Goal: Use online tool/utility: Utilize a website feature to perform a specific function

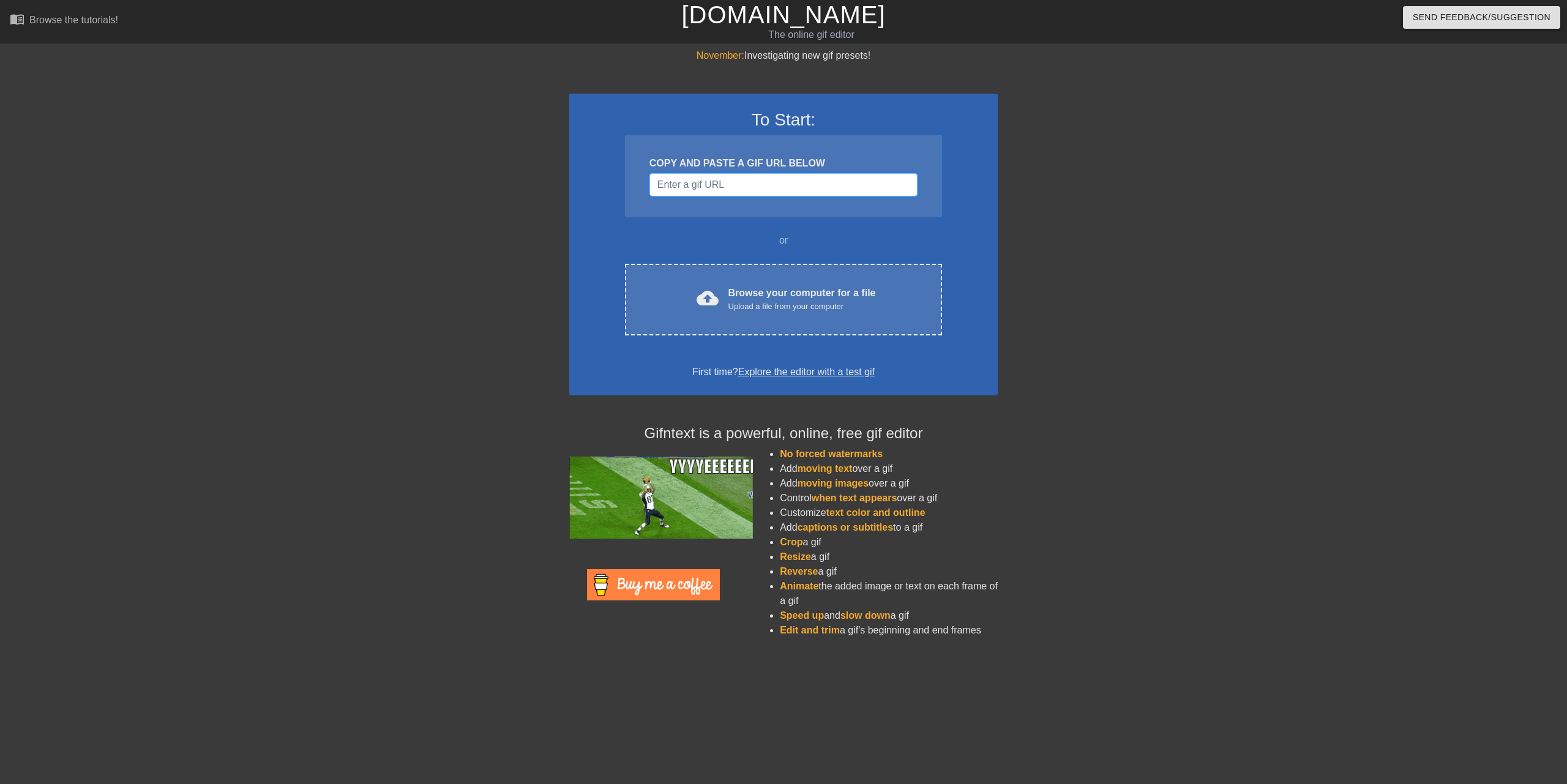
click at [712, 178] on input "Username" at bounding box center [783, 185] width 268 height 23
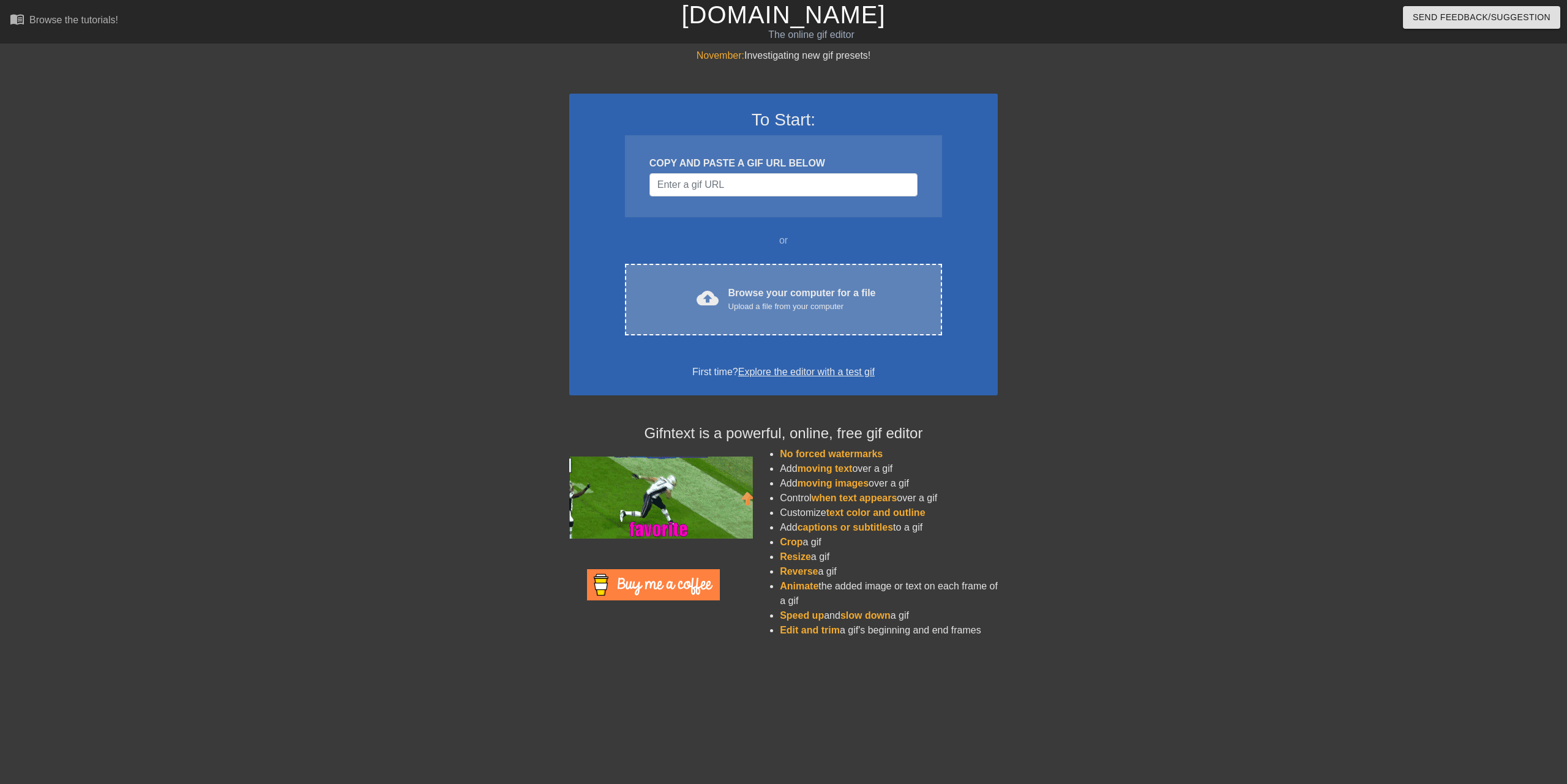
click at [713, 310] on div "cloud_upload" at bounding box center [705, 300] width 27 height 26
click at [777, 286] on div "Browse your computer for a file Upload a file from your computer" at bounding box center [802, 299] width 147 height 27
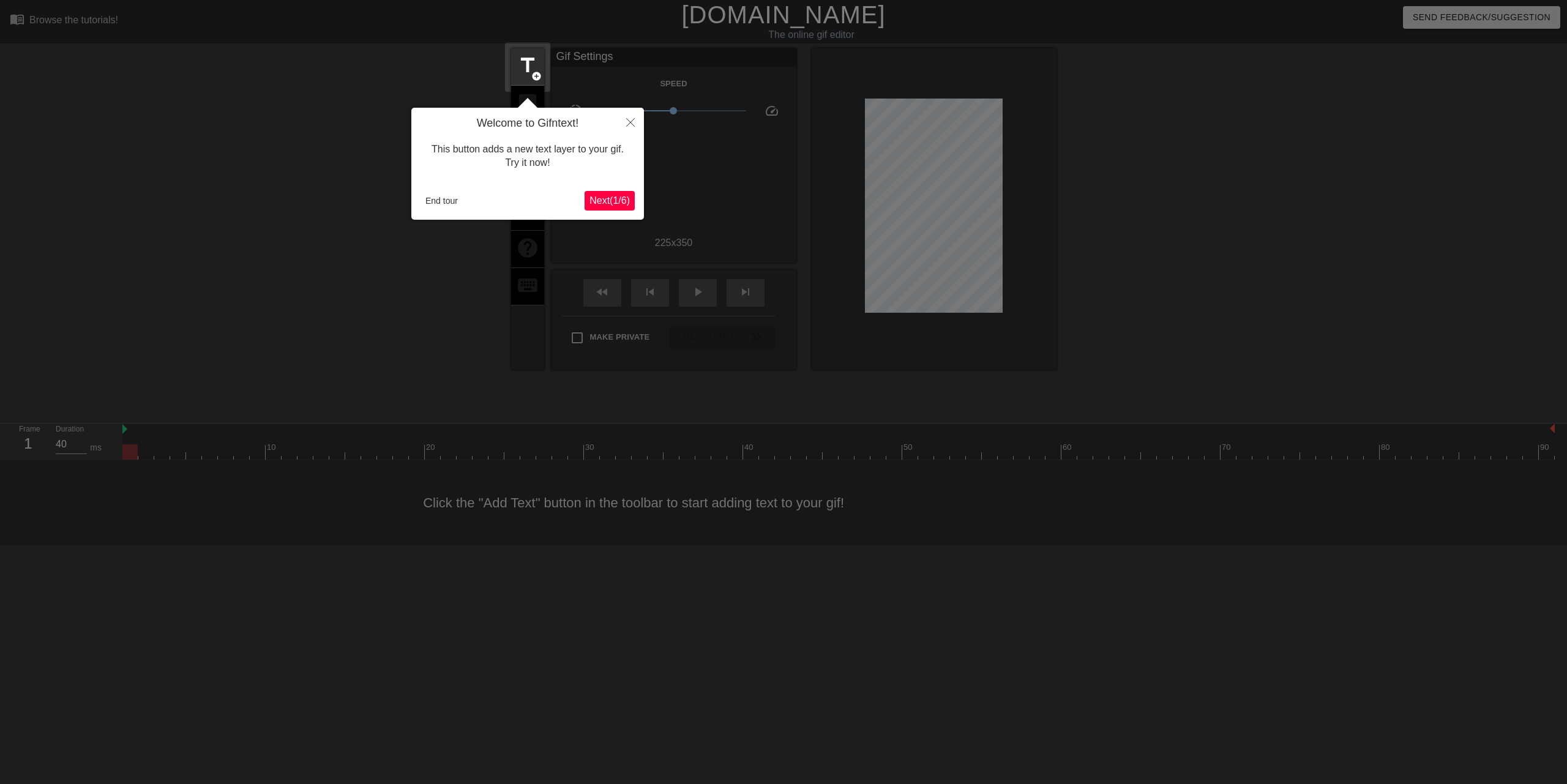
drag, startPoint x: 617, startPoint y: 186, endPoint x: 610, endPoint y: 198, distance: 13.9
click at [617, 188] on div "Welcome to Gifntext! This button adds a new text layer to your gif. Try it now!…" at bounding box center [528, 163] width 232 height 112
click at [610, 198] on span "Next ( 1 / 6 )" at bounding box center [609, 200] width 40 height 11
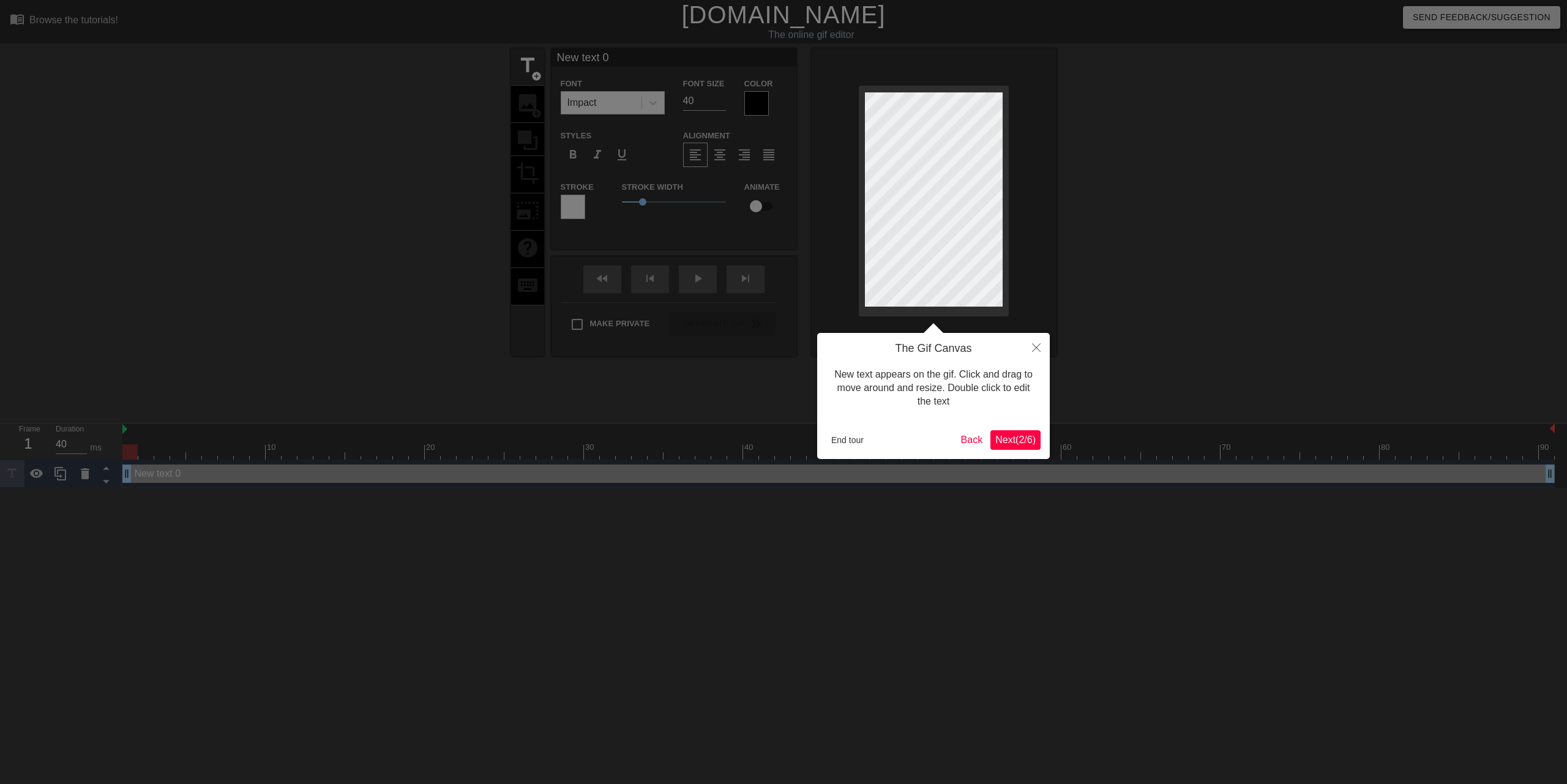
click at [1023, 435] on span "Next ( 2 / 6 )" at bounding box center [1015, 439] width 40 height 11
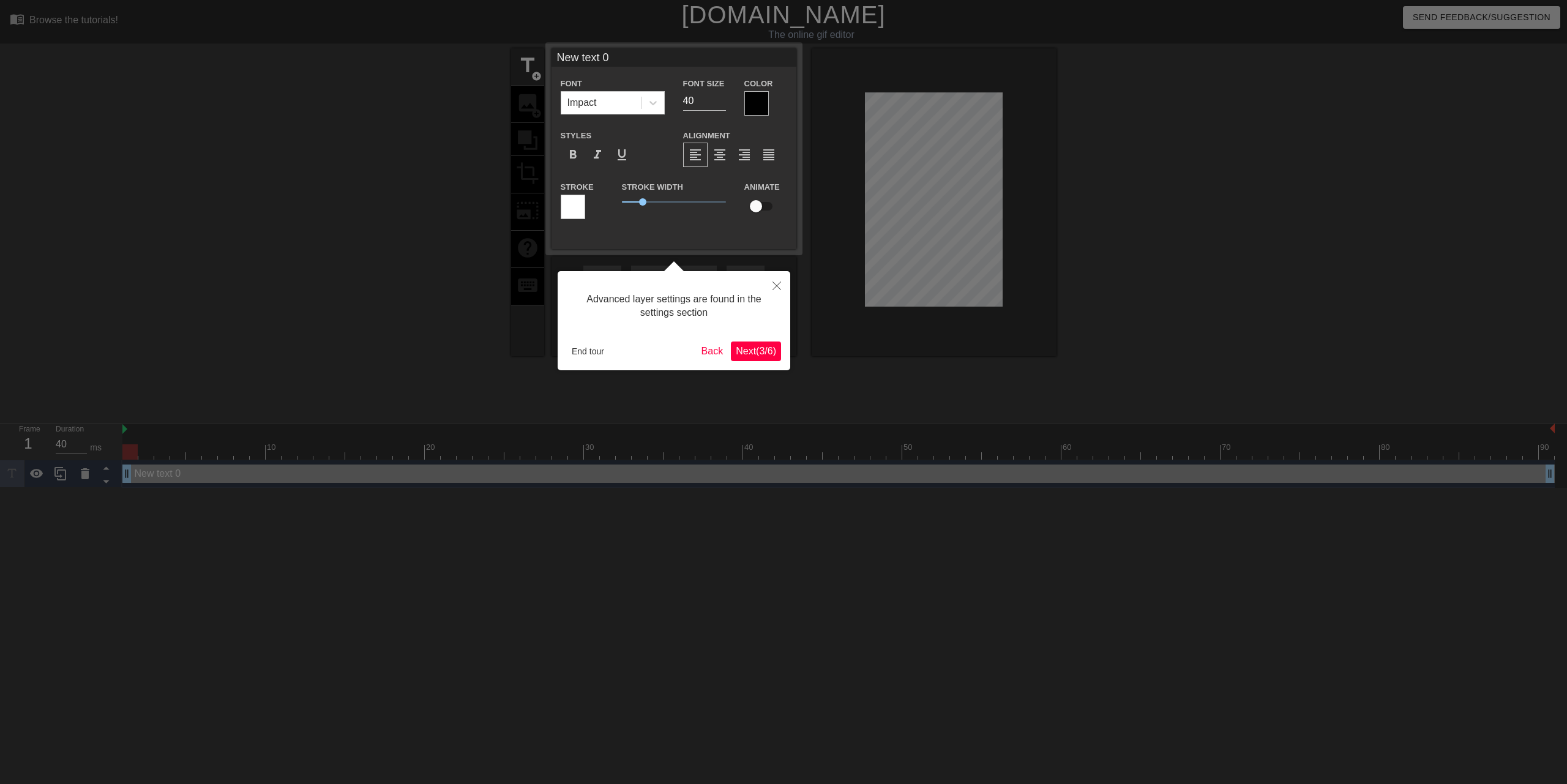
click at [750, 352] on span "Next ( 3 / 6 )" at bounding box center [756, 350] width 40 height 11
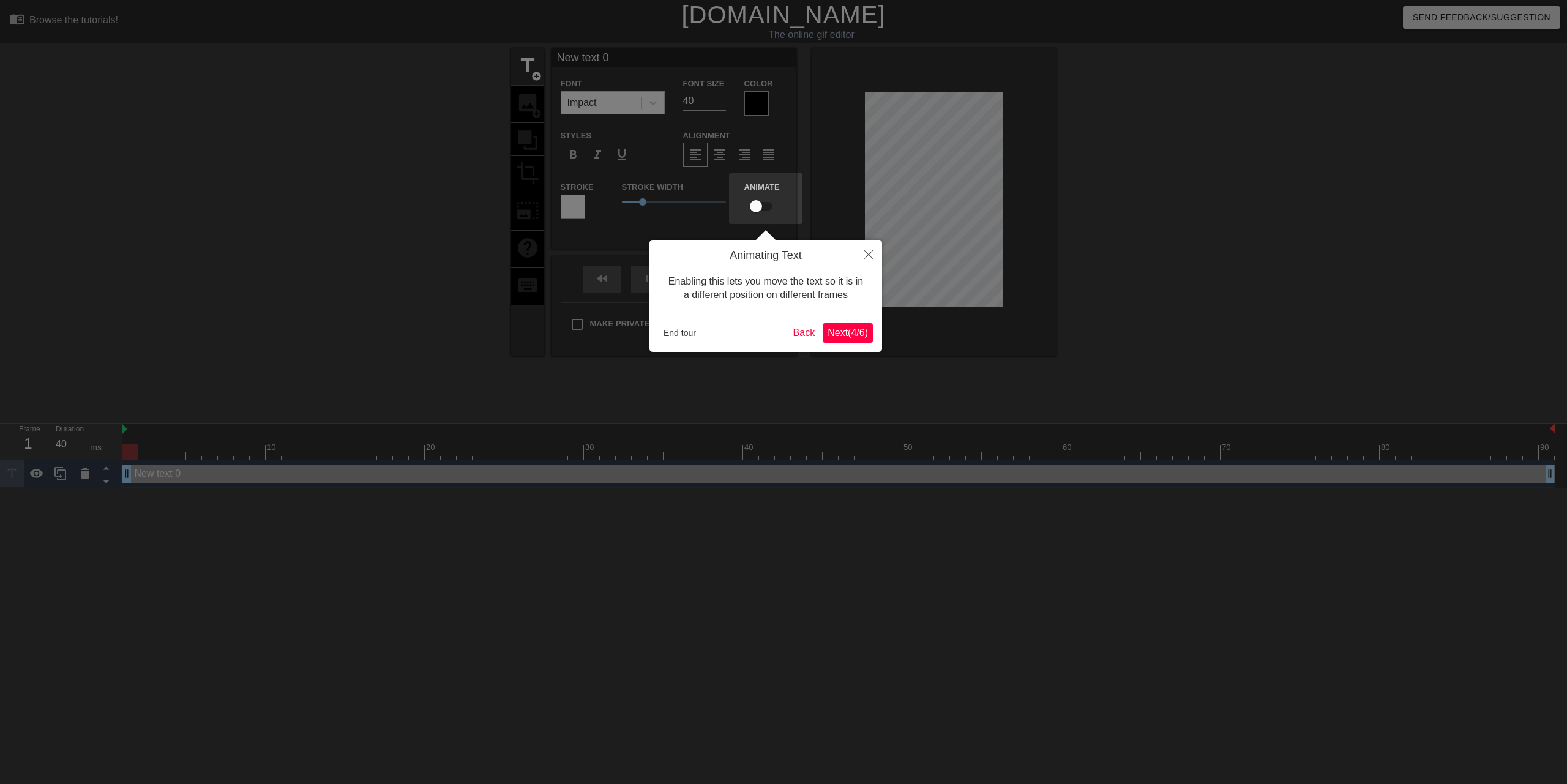
click at [843, 335] on span "Next ( 4 / 6 )" at bounding box center [848, 332] width 40 height 11
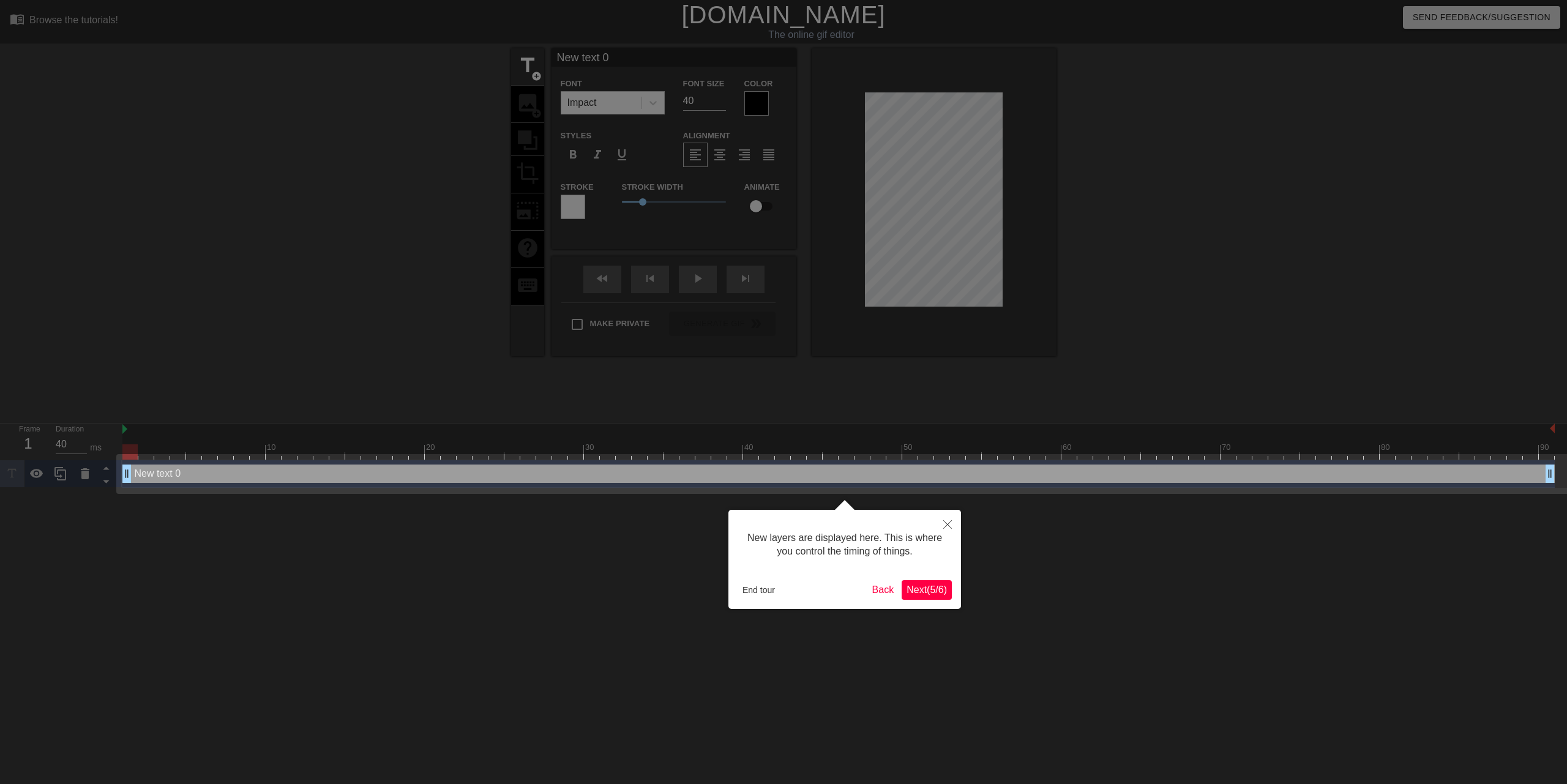
click at [912, 588] on span "Next ( 5 / 6 )" at bounding box center [927, 590] width 40 height 11
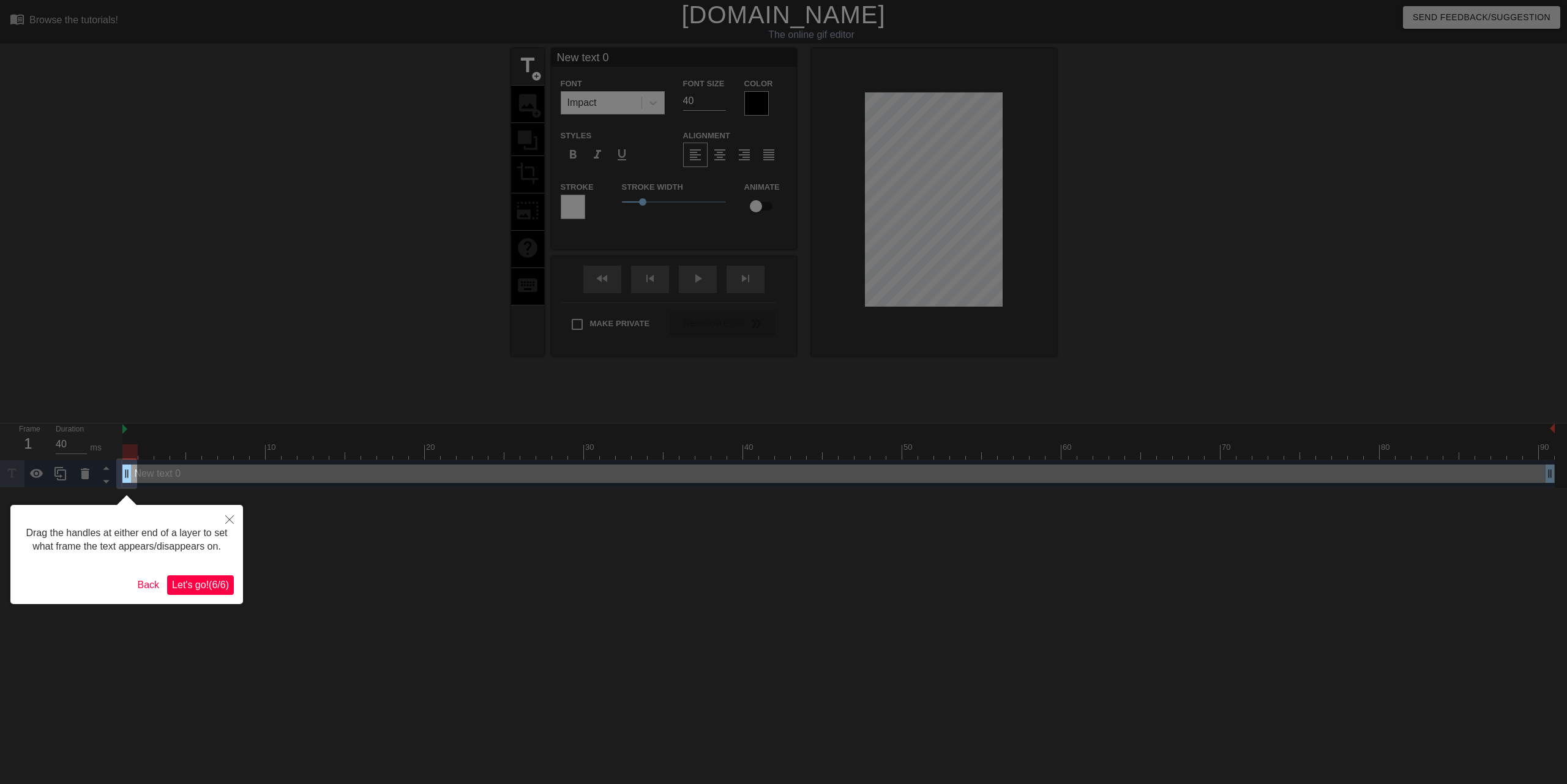
click at [207, 581] on span "Let's go! ( 6 / 6 )" at bounding box center [201, 585] width 57 height 11
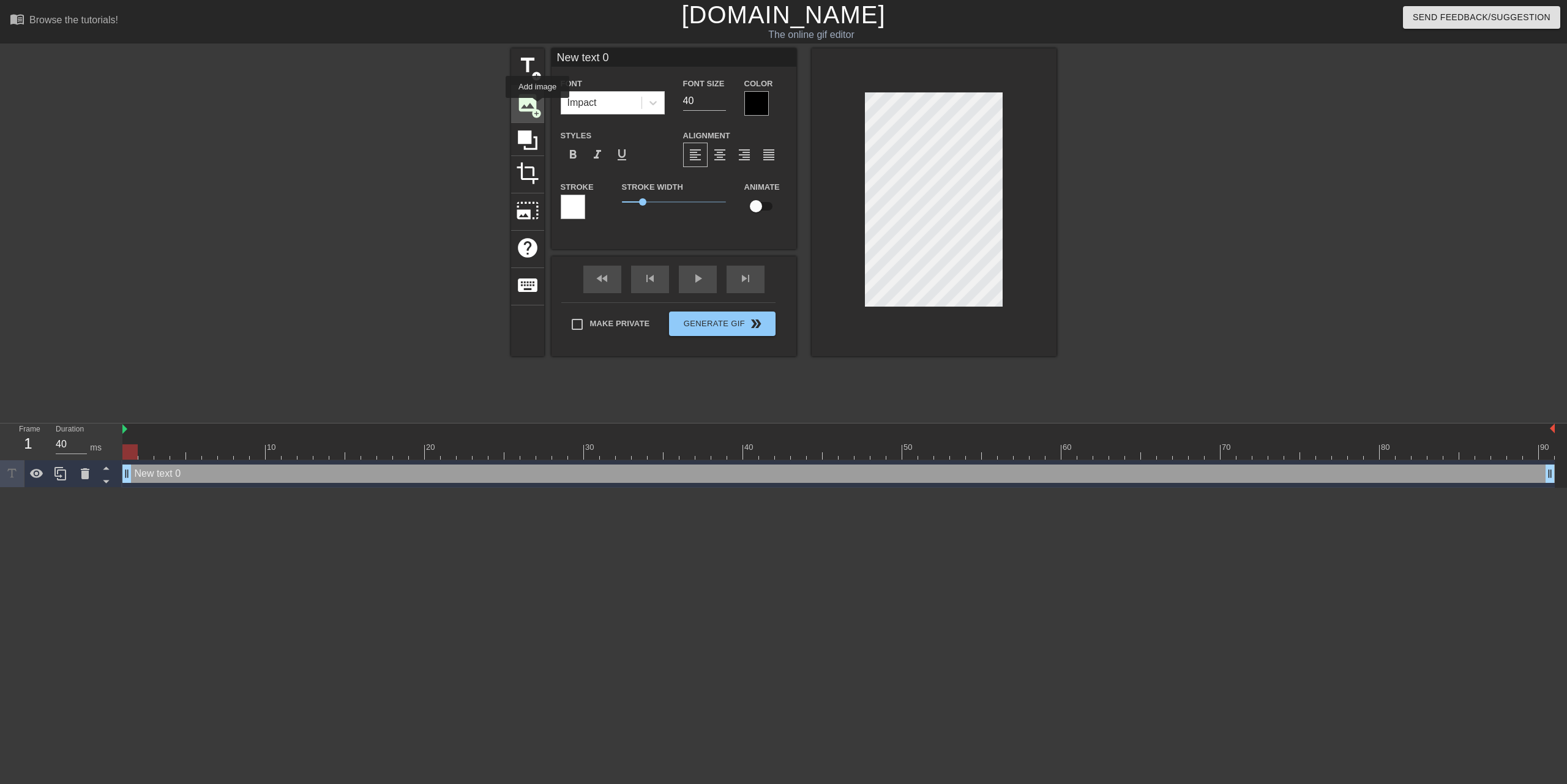
click at [538, 105] on span "image" at bounding box center [527, 103] width 23 height 23
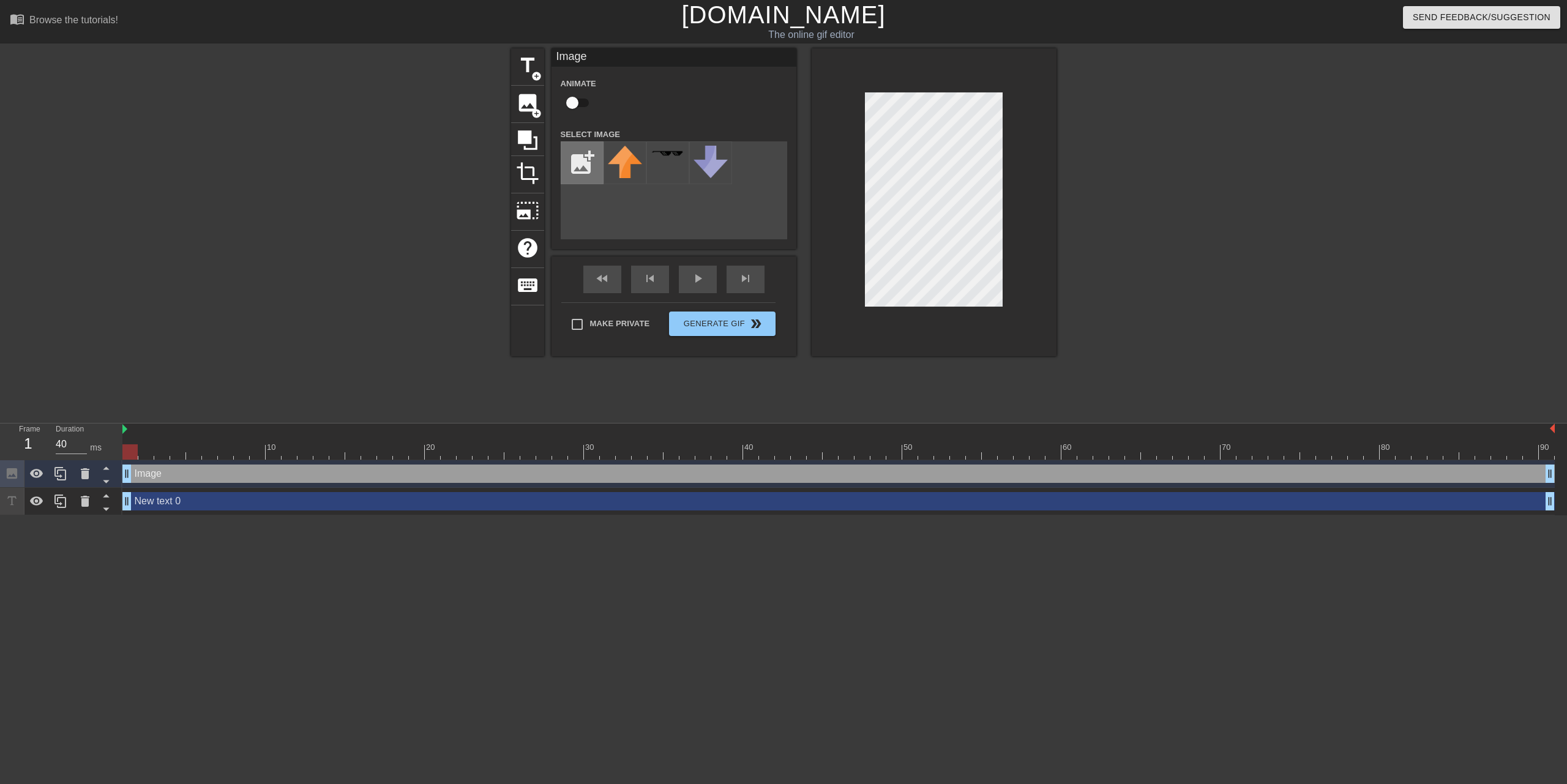
click at [584, 164] on input "file" at bounding box center [582, 162] width 42 height 42
type input "C:\fakepath\Template.png"
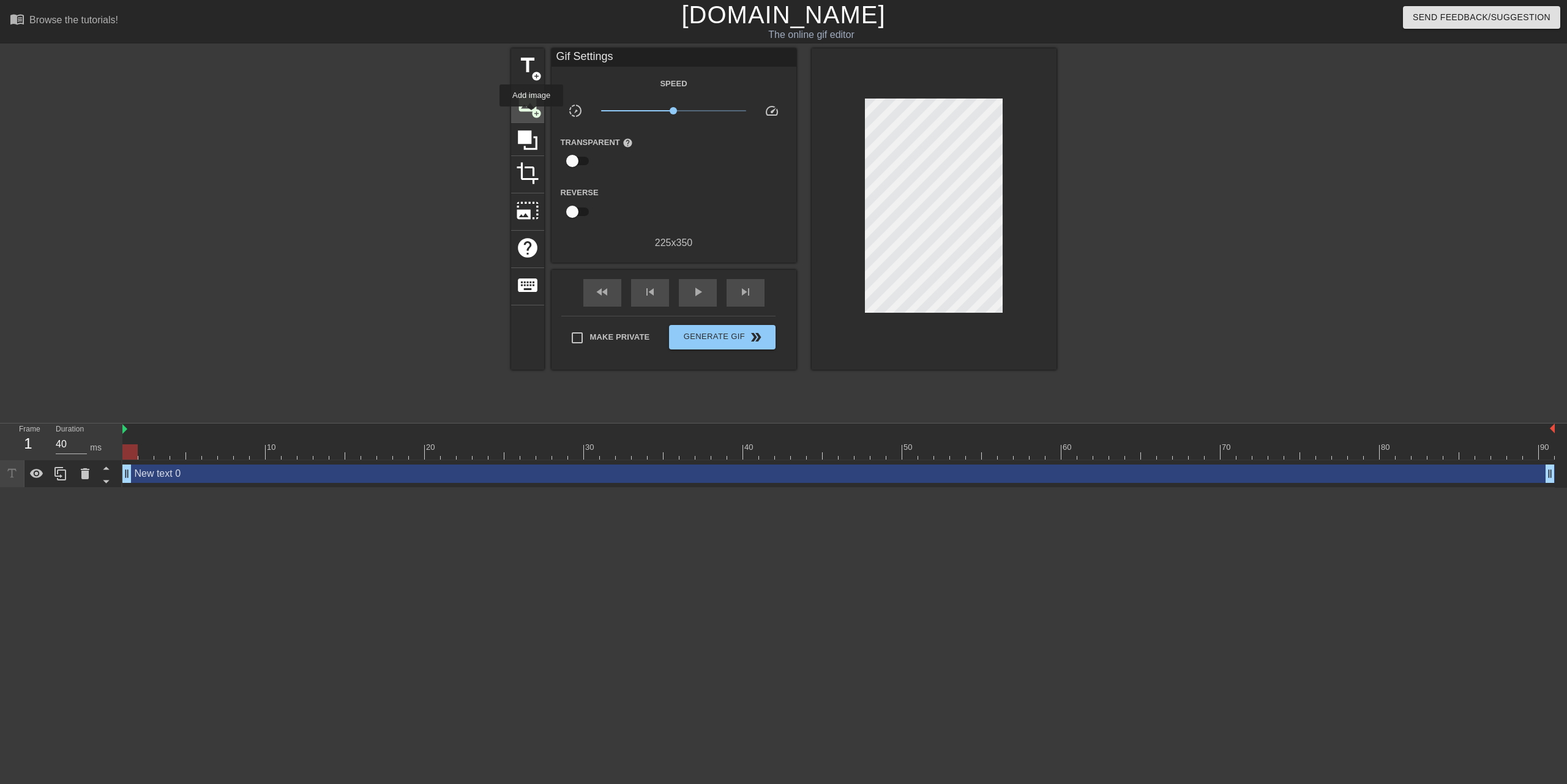
click at [531, 114] on span "add_circle" at bounding box center [536, 113] width 11 height 11
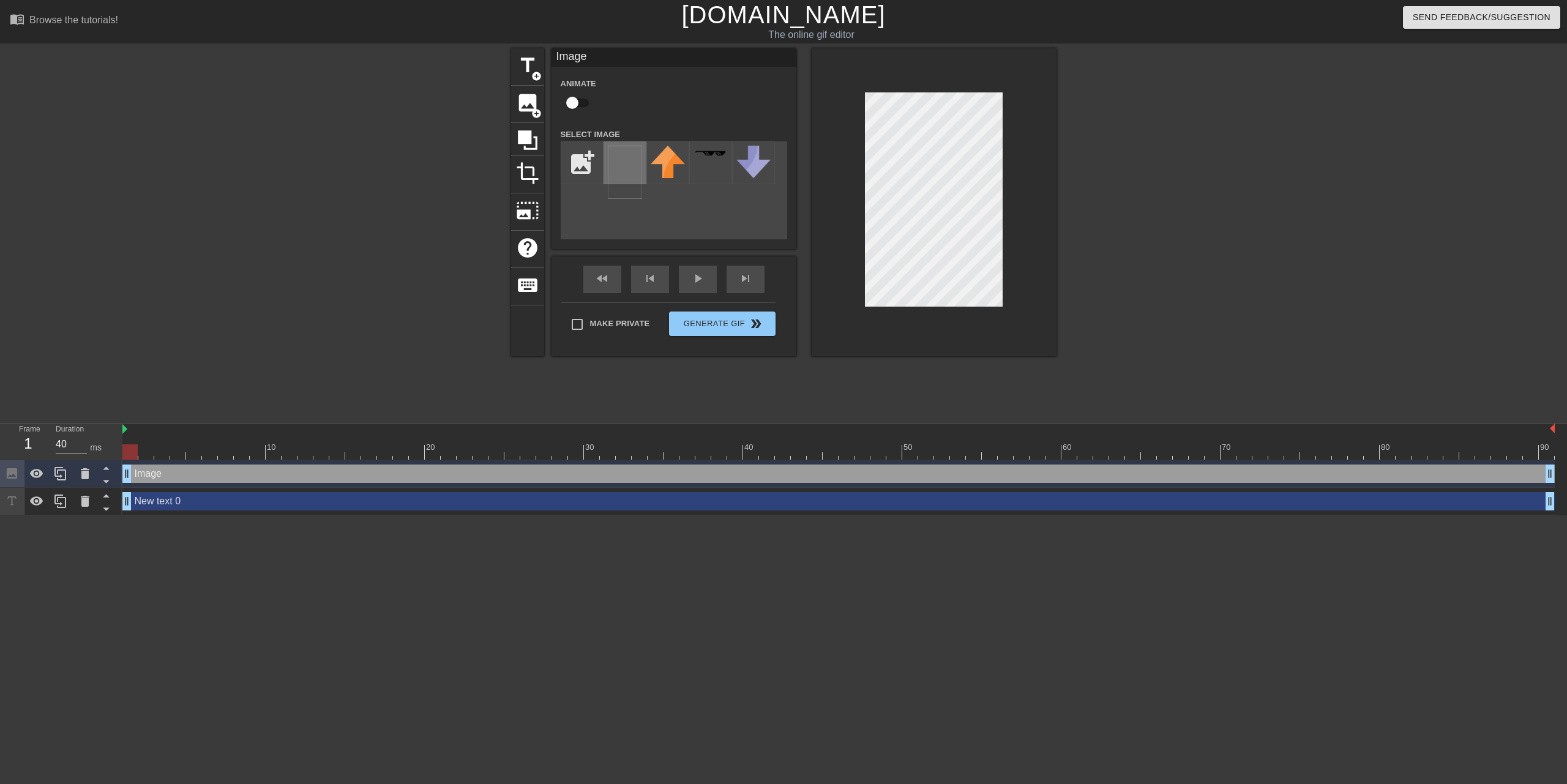
click at [620, 153] on img at bounding box center [625, 172] width 34 height 53
click at [1006, 95] on div at bounding box center [934, 202] width 245 height 308
click at [850, 291] on div at bounding box center [934, 202] width 245 height 308
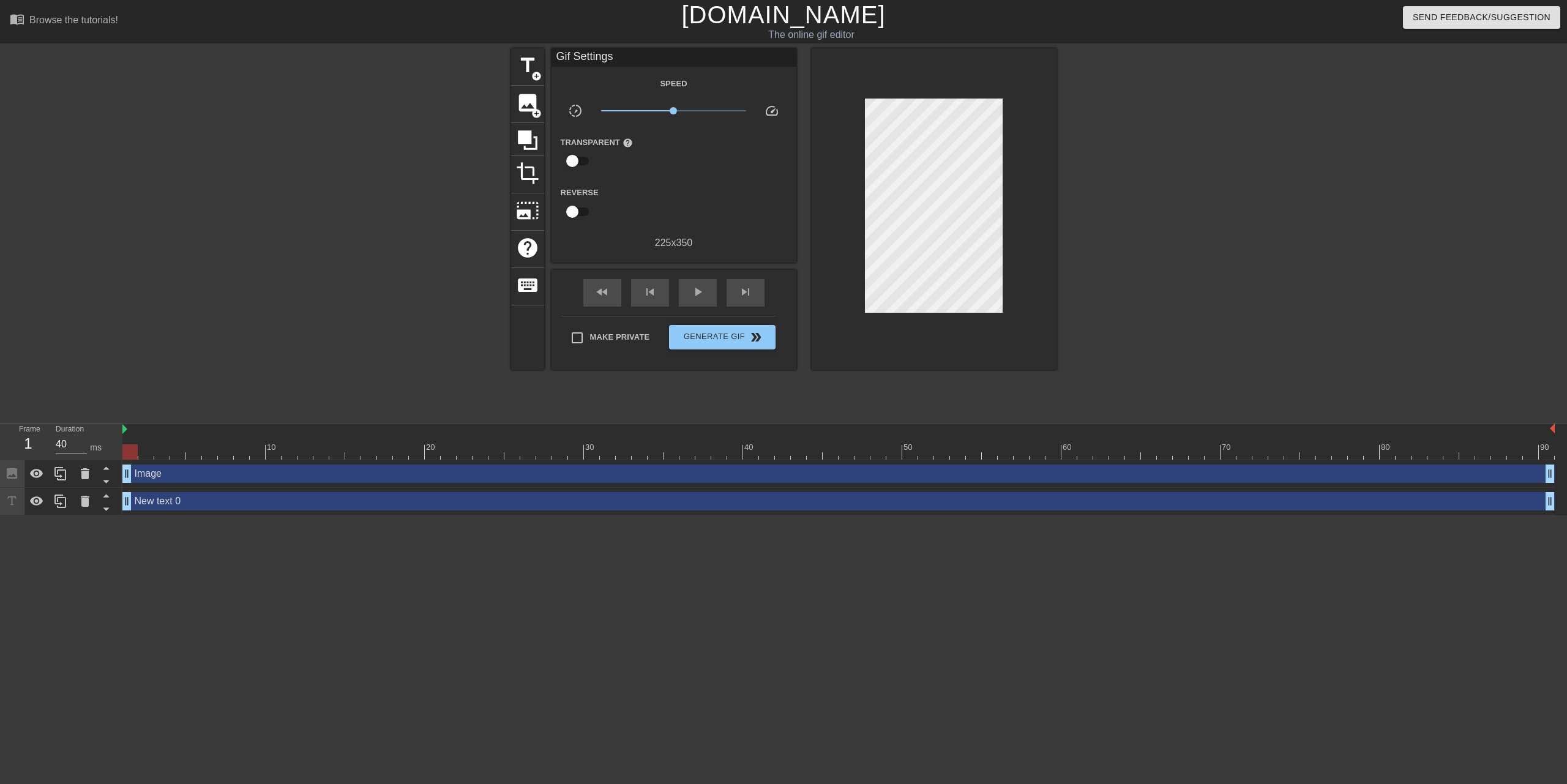
click at [930, 95] on div at bounding box center [934, 209] width 245 height 321
click at [525, 116] on div "image add_circle" at bounding box center [527, 104] width 33 height 37
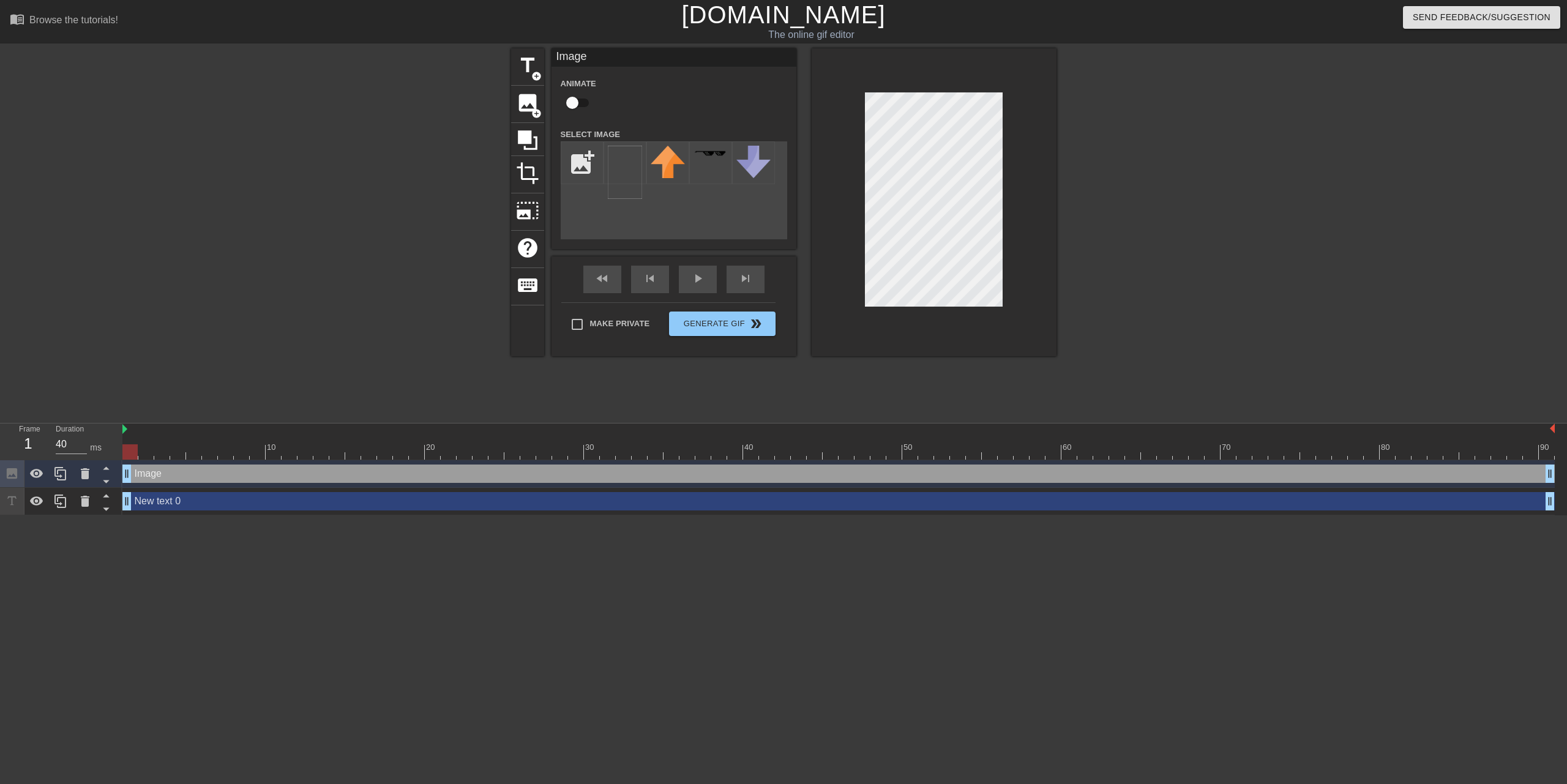
click at [1126, 244] on div at bounding box center [1162, 232] width 183 height 367
click at [1035, 214] on div at bounding box center [934, 202] width 245 height 308
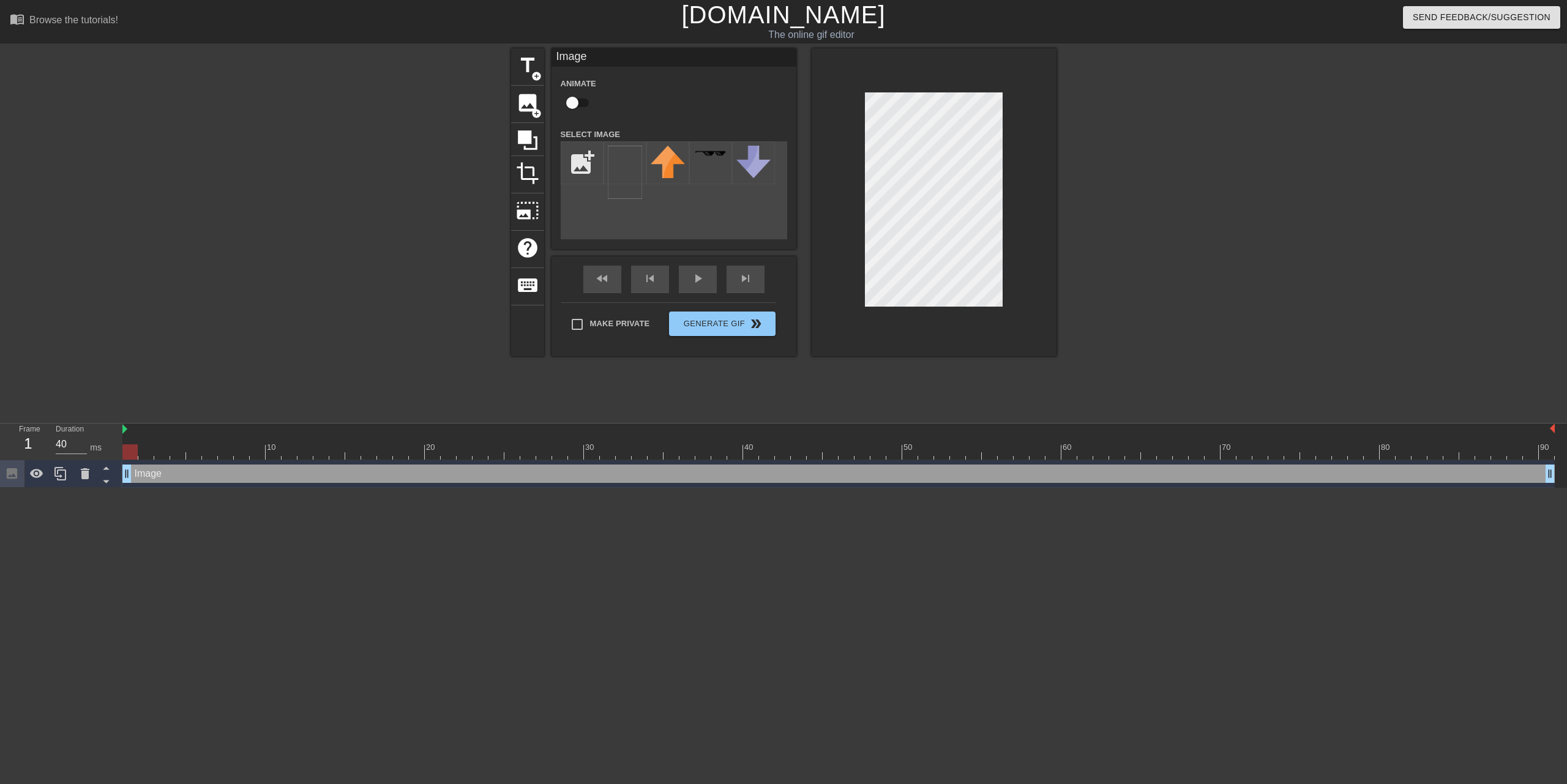
click at [1149, 189] on div at bounding box center [1162, 232] width 183 height 367
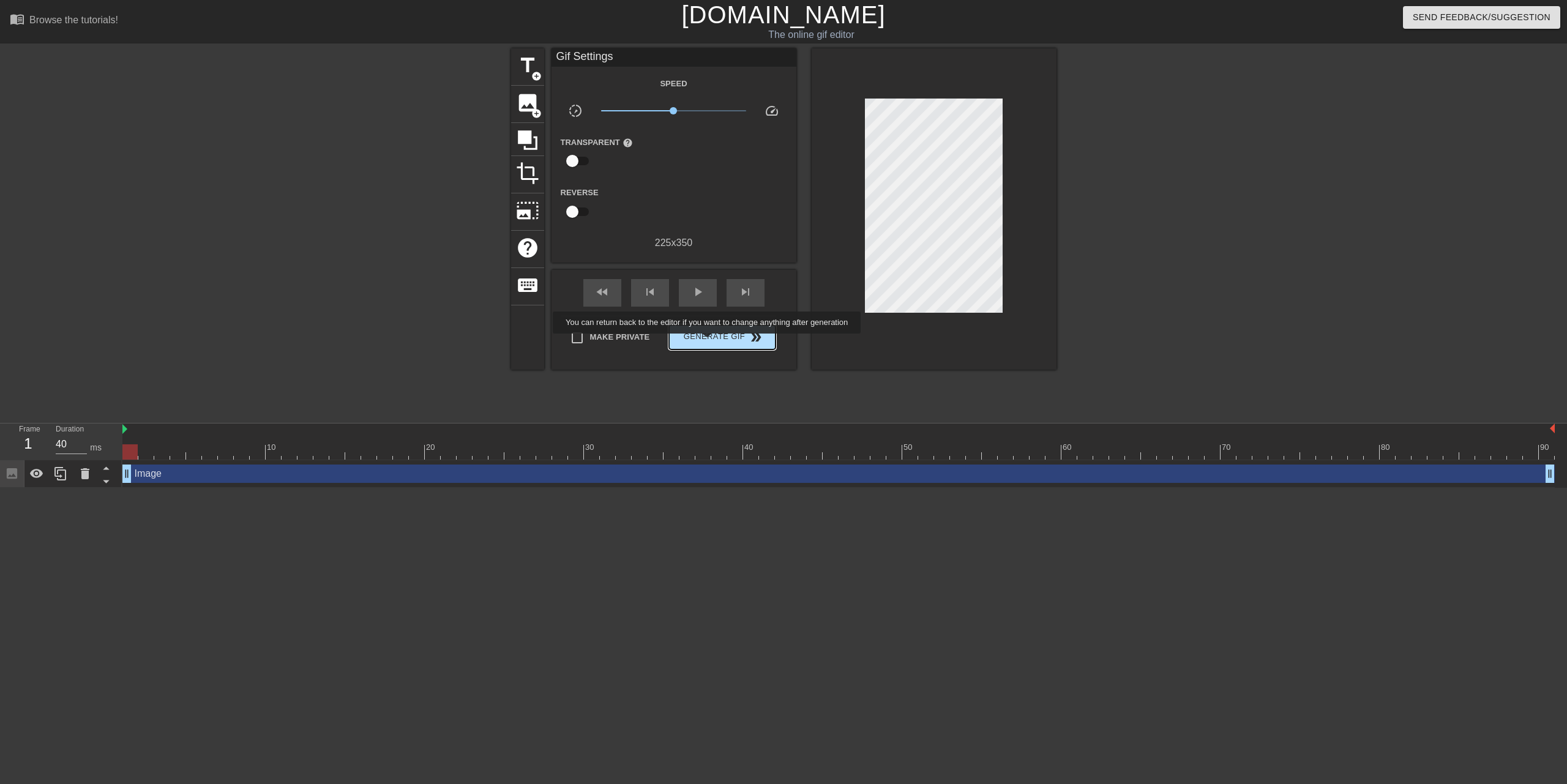
click at [707, 340] on span "Generate Gif double_arrow" at bounding box center [722, 337] width 96 height 15
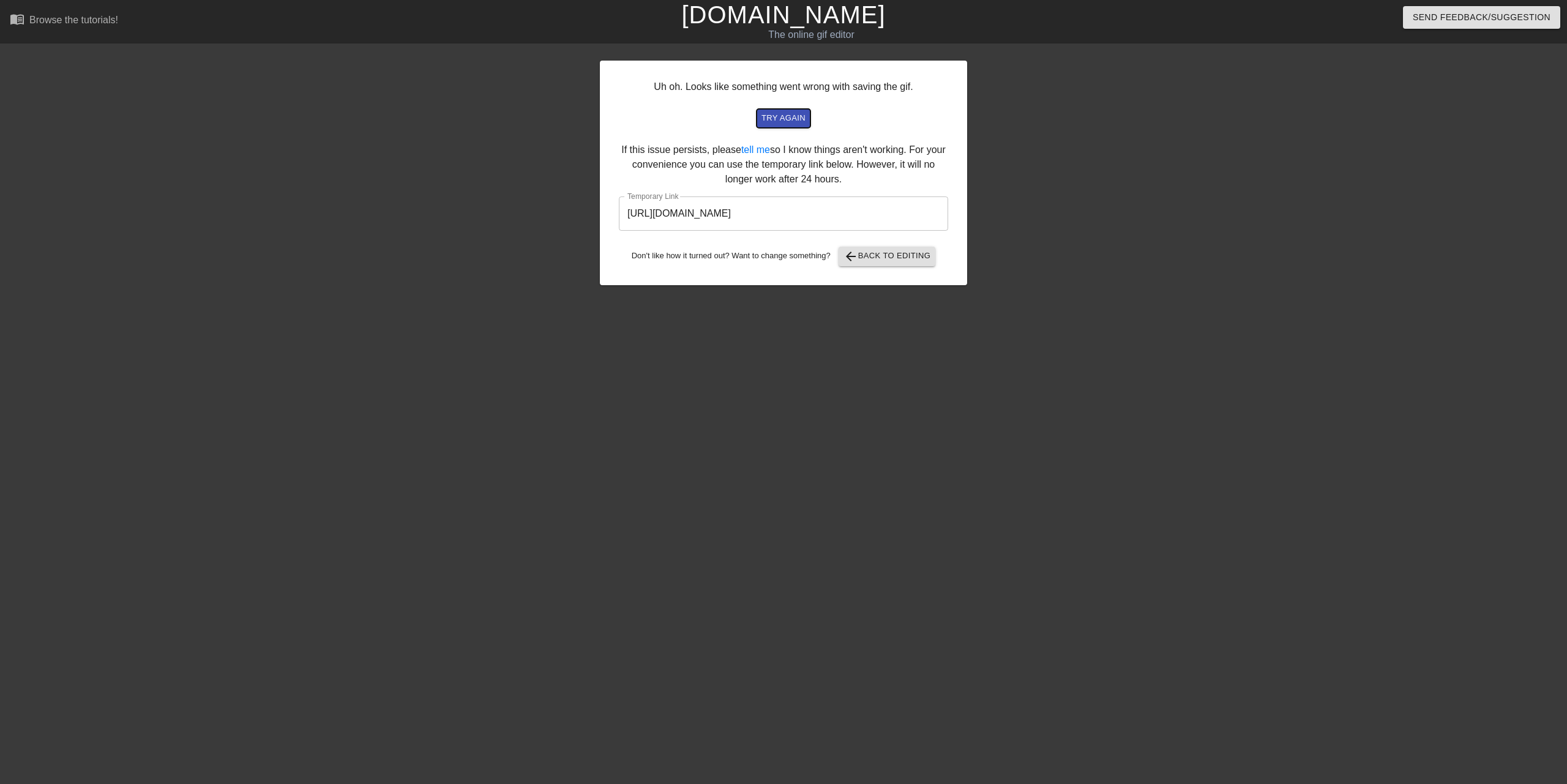
click at [787, 114] on span "try again" at bounding box center [783, 118] width 44 height 14
click at [857, 222] on input "[URL][DOMAIN_NAME]" at bounding box center [784, 213] width 329 height 34
drag, startPoint x: 878, startPoint y: 214, endPoint x: 598, endPoint y: 209, distance: 280.0
click at [598, 209] on div "Uh oh. Looks like something went wrong with saving the gif. try again If this i…" at bounding box center [783, 232] width 1567 height 367
